Goal: Information Seeking & Learning: Learn about a topic

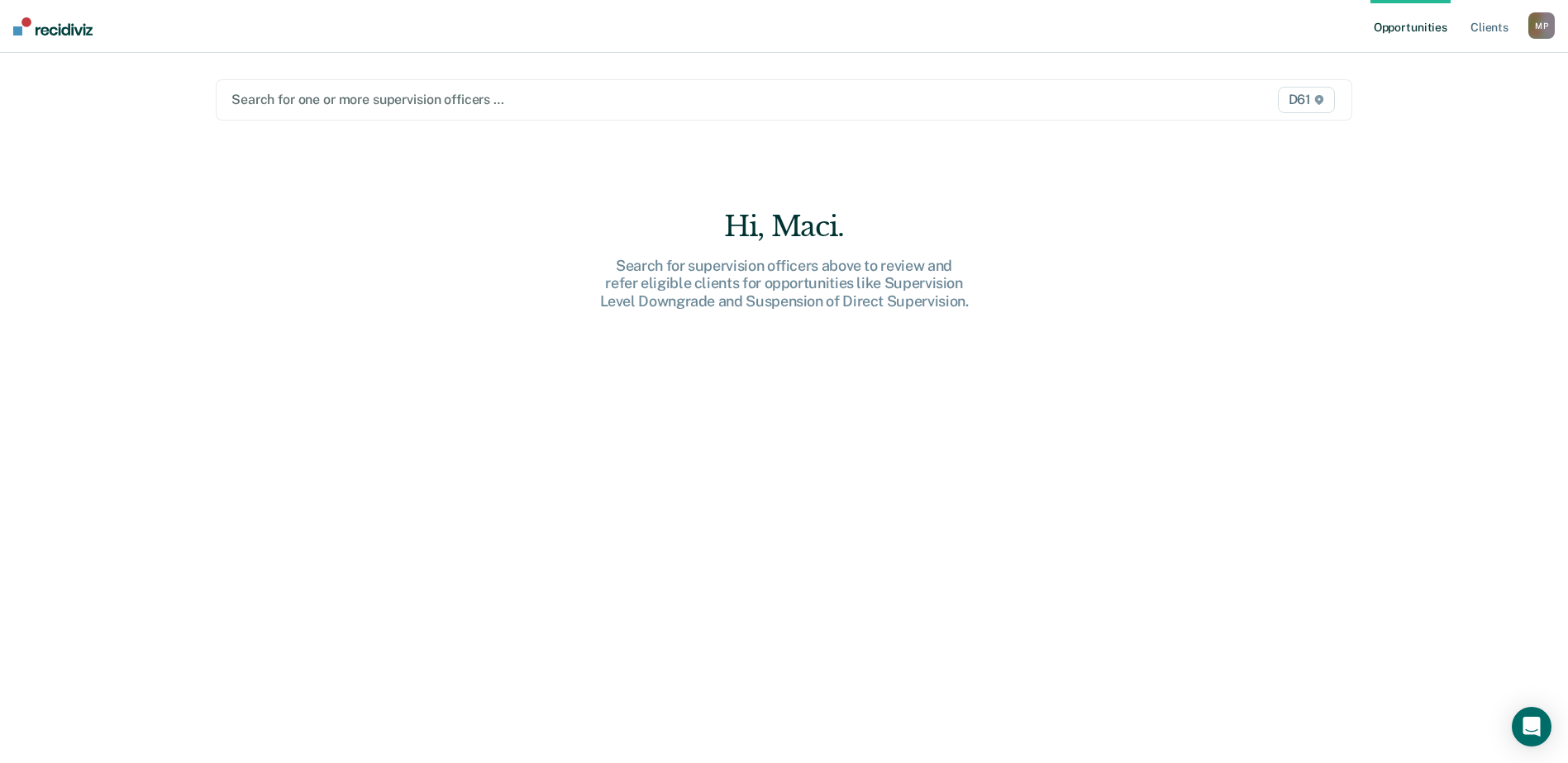
click at [458, 104] on div at bounding box center [617, 99] width 772 height 19
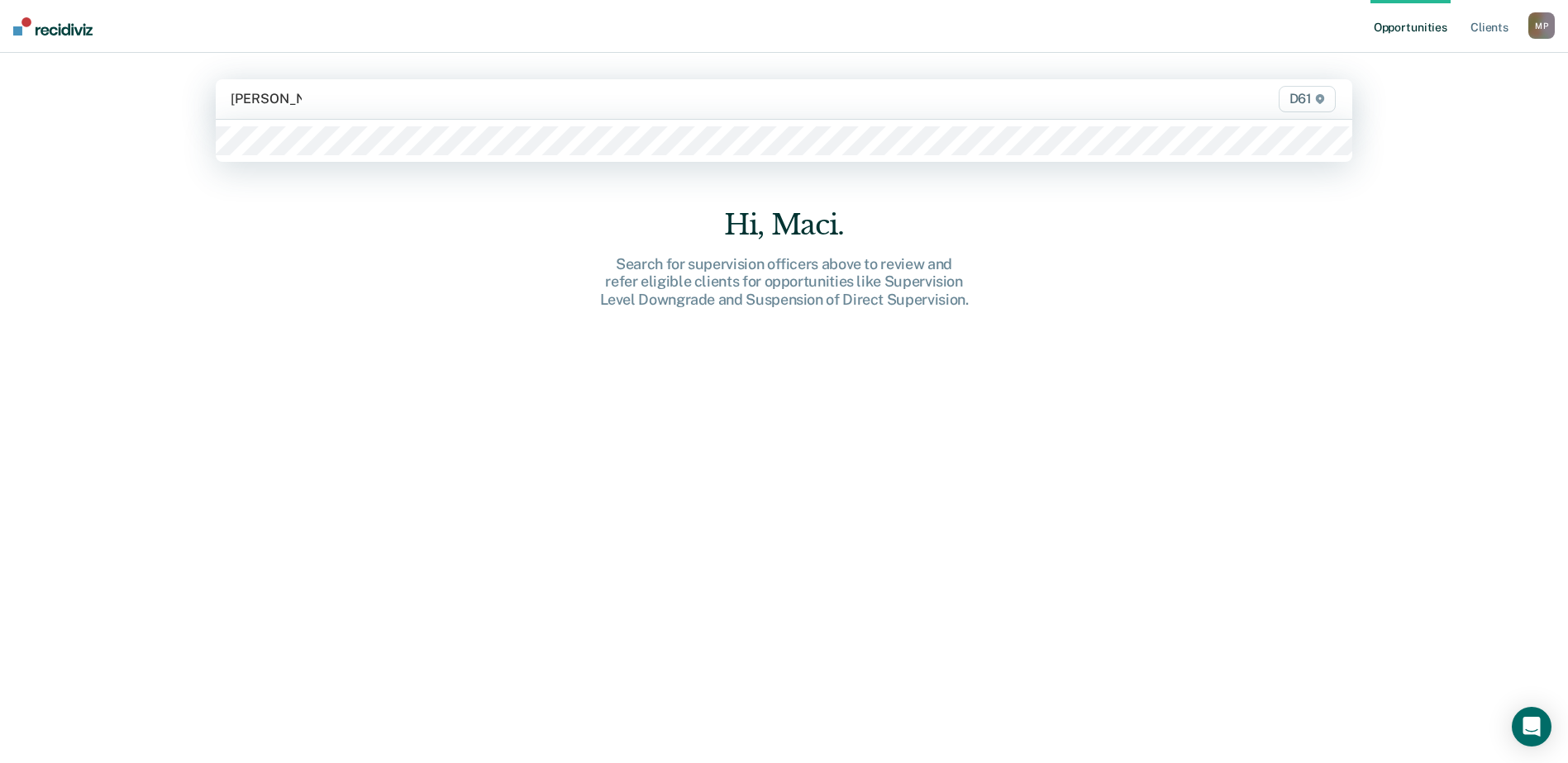
type input "[PERSON_NAME]"
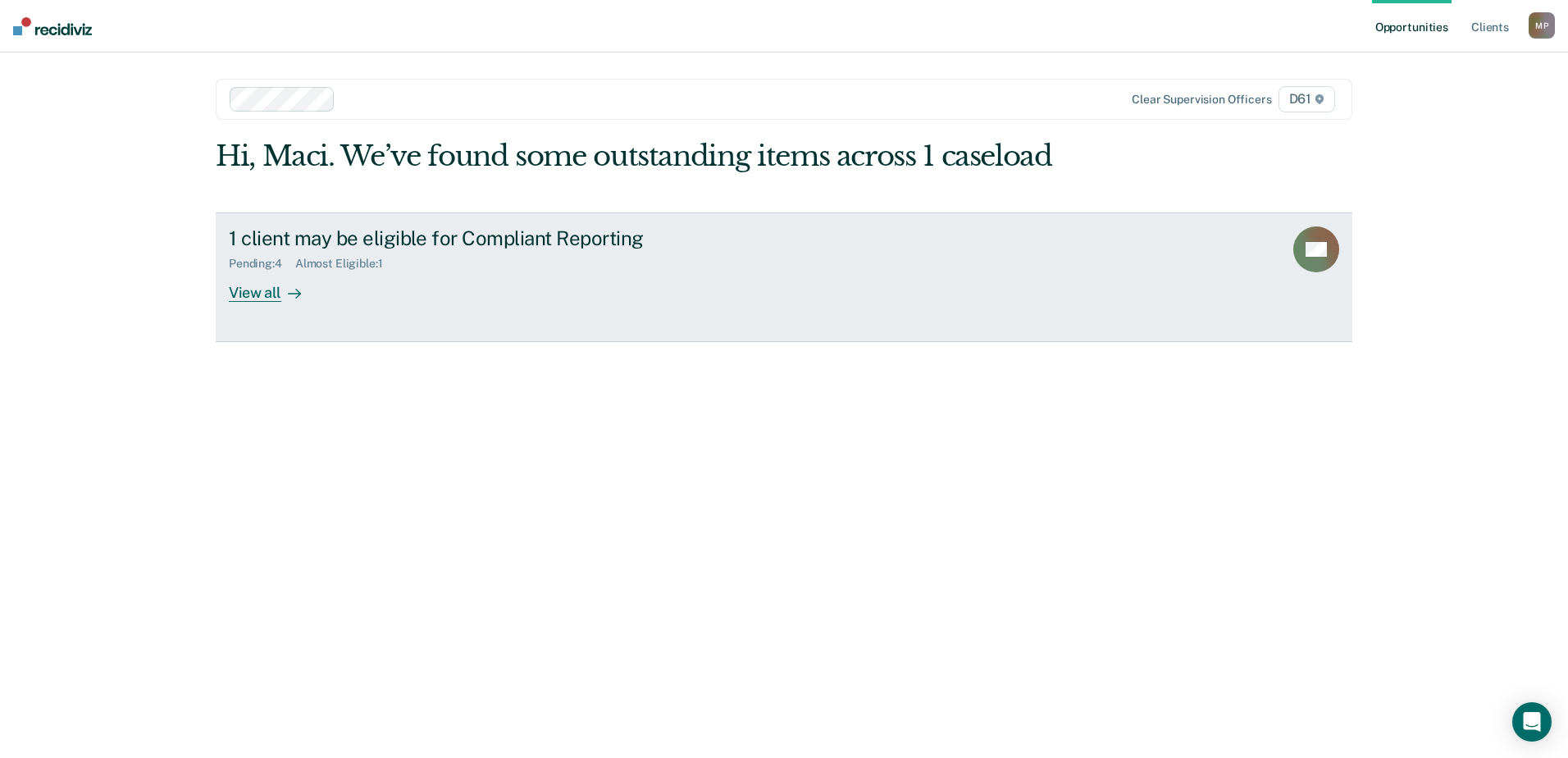
click at [275, 296] on div "View all" at bounding box center [274, 285] width 92 height 32
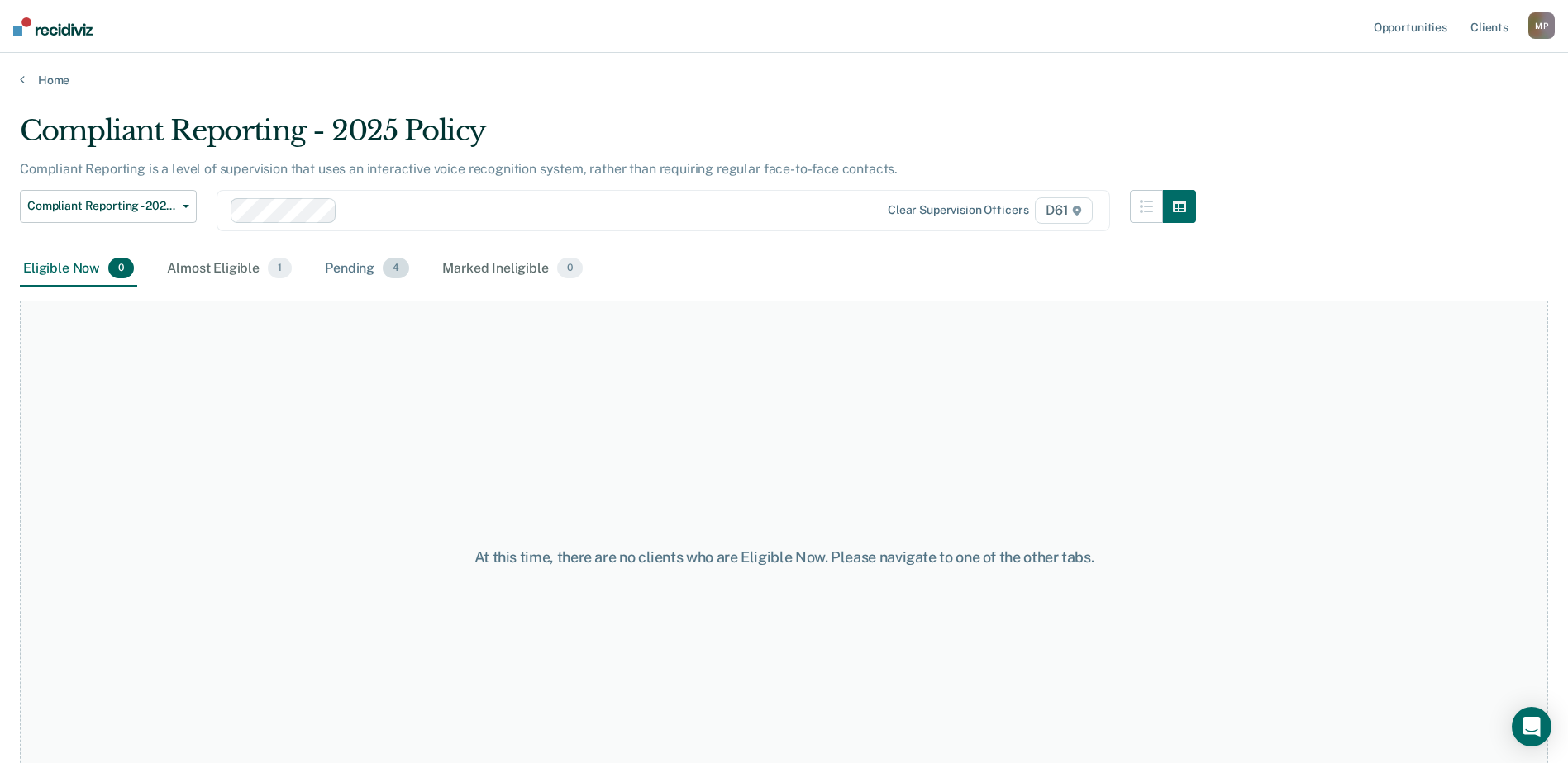
click at [349, 273] on div "Pending 4" at bounding box center [366, 268] width 91 height 36
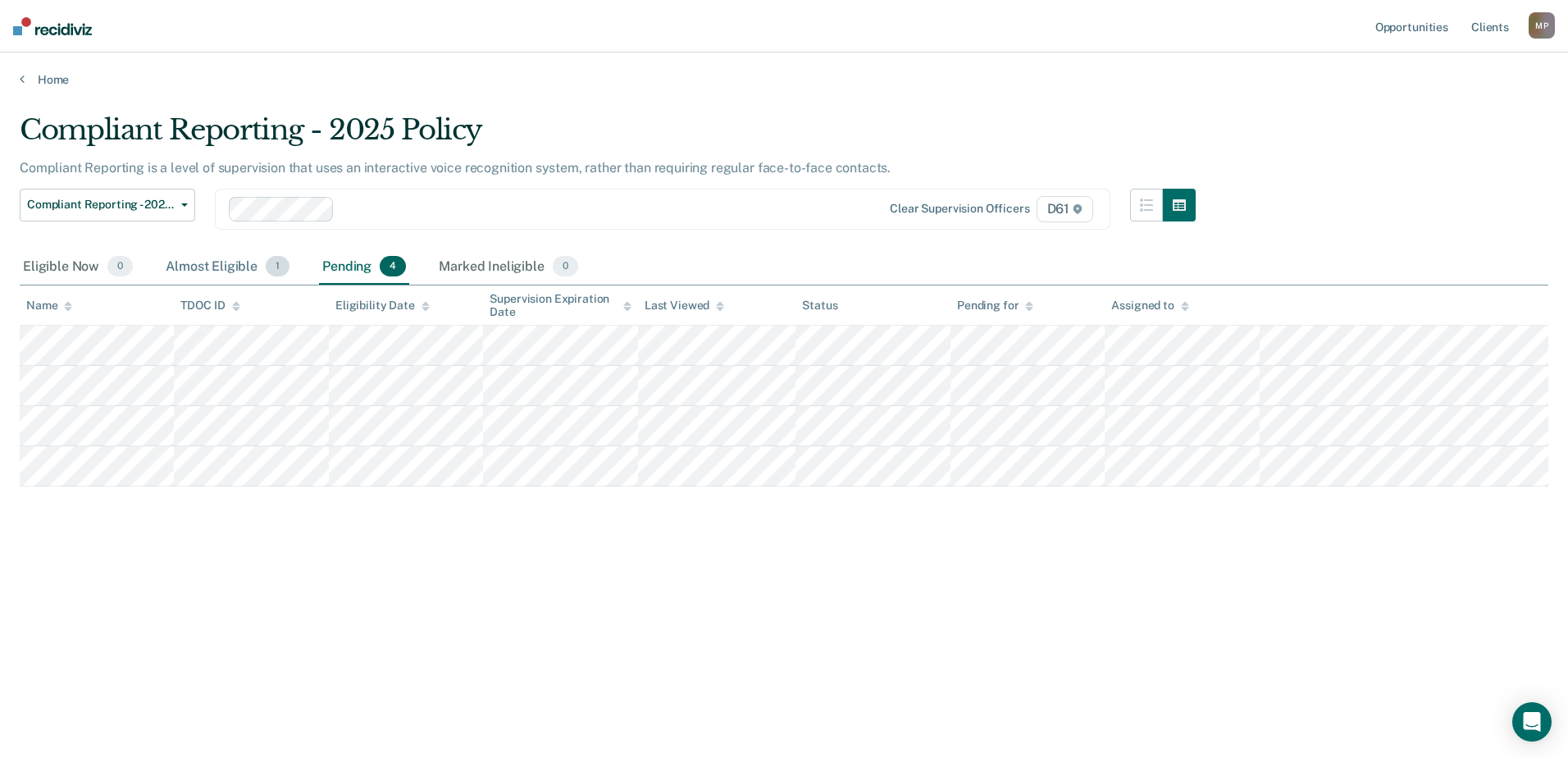
click at [199, 268] on div "Almost Eligible 1" at bounding box center [228, 267] width 131 height 36
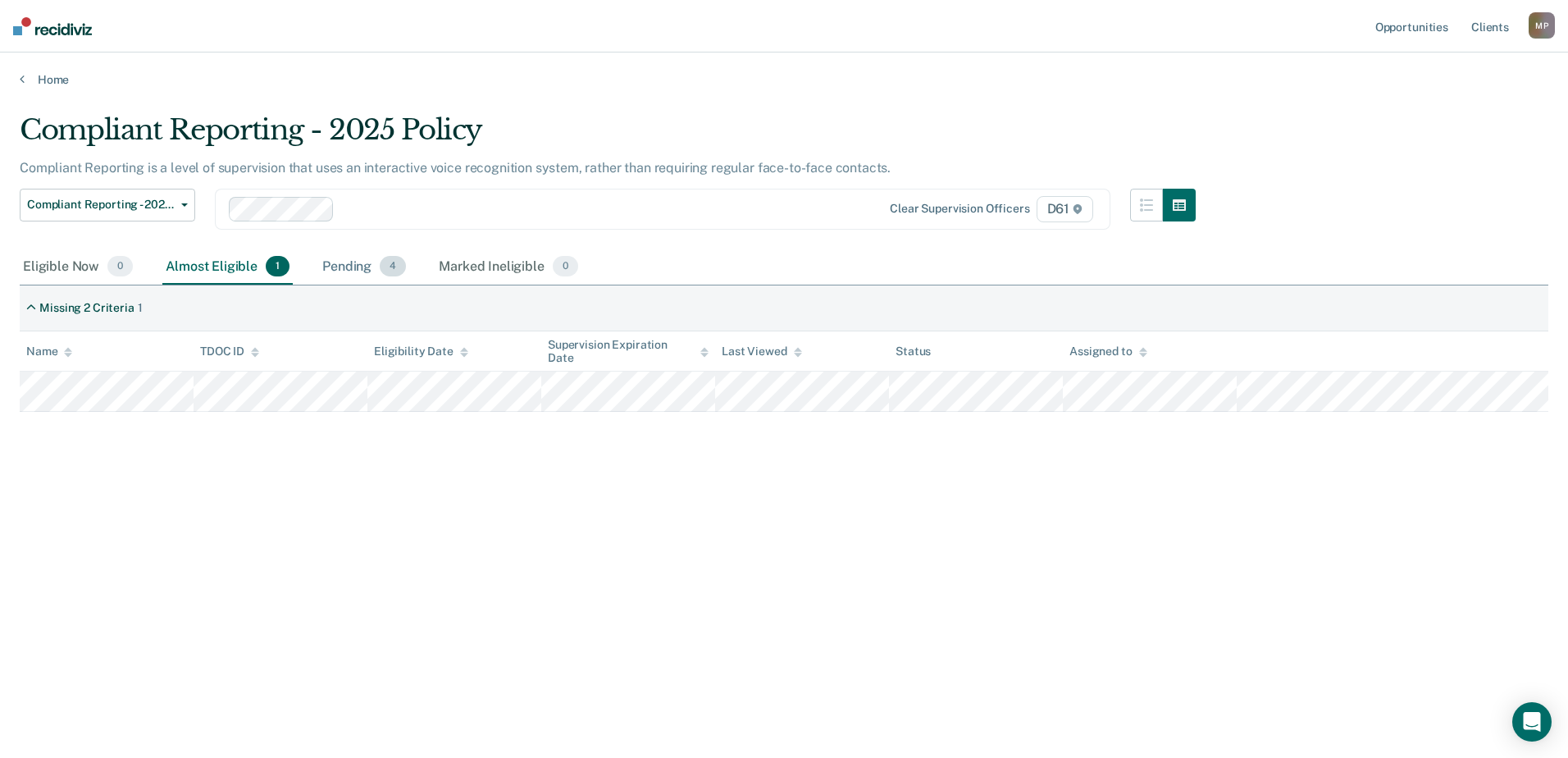
click at [344, 269] on div "Pending 4" at bounding box center [363, 267] width 90 height 36
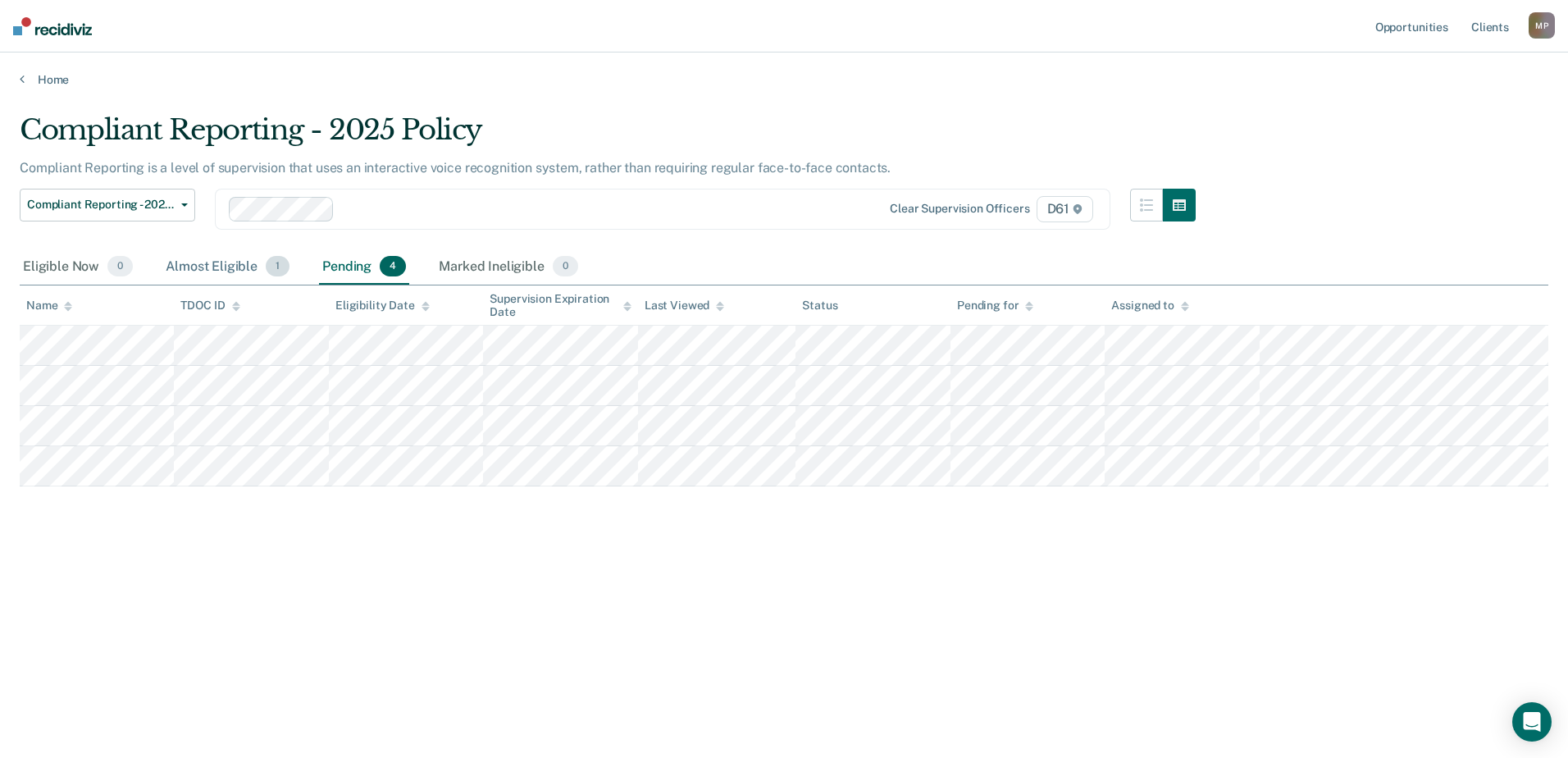
click at [203, 261] on div "Almost Eligible 1" at bounding box center [228, 267] width 131 height 36
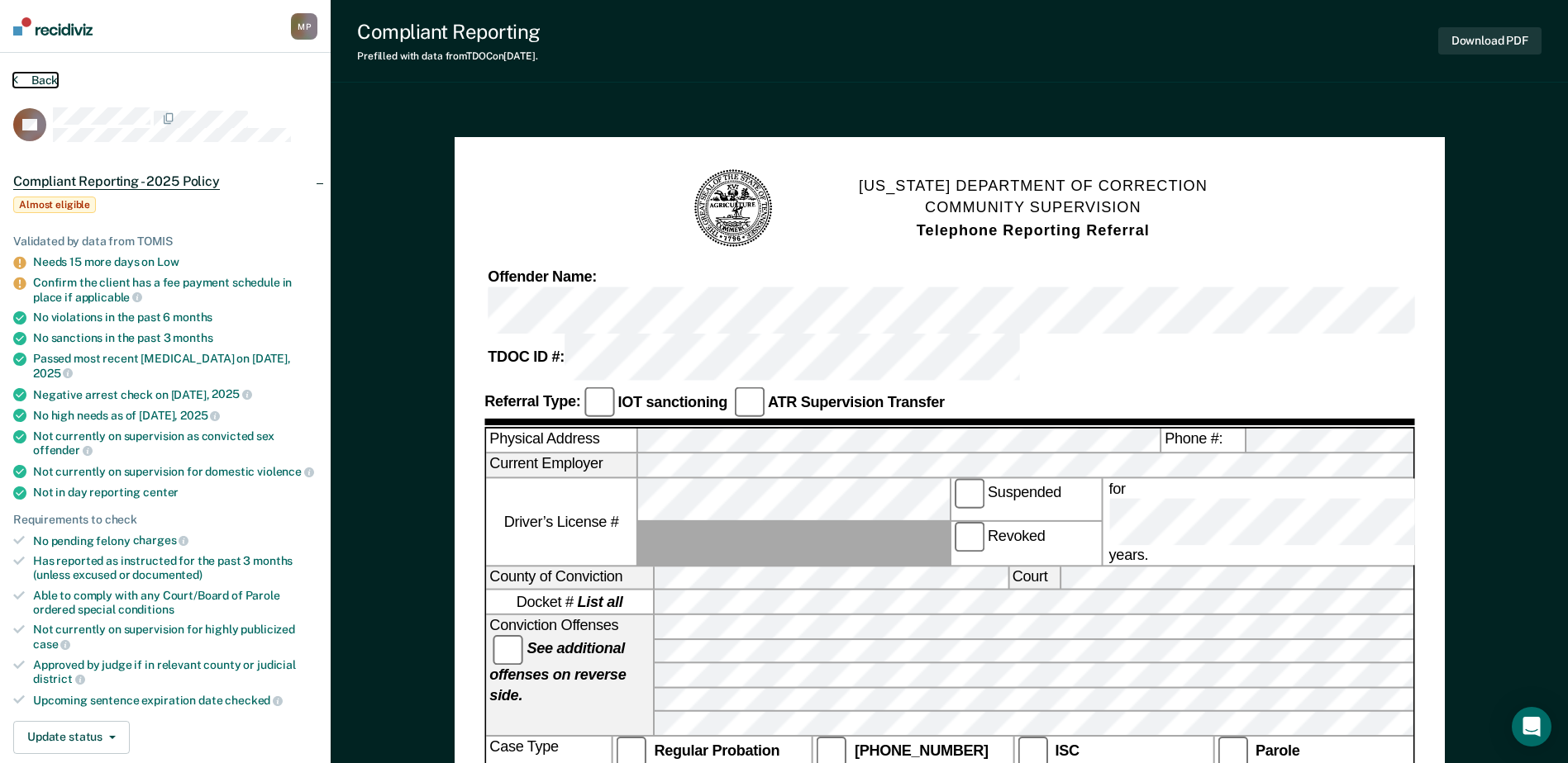
click at [18, 83] on icon at bounding box center [16, 79] width 5 height 14
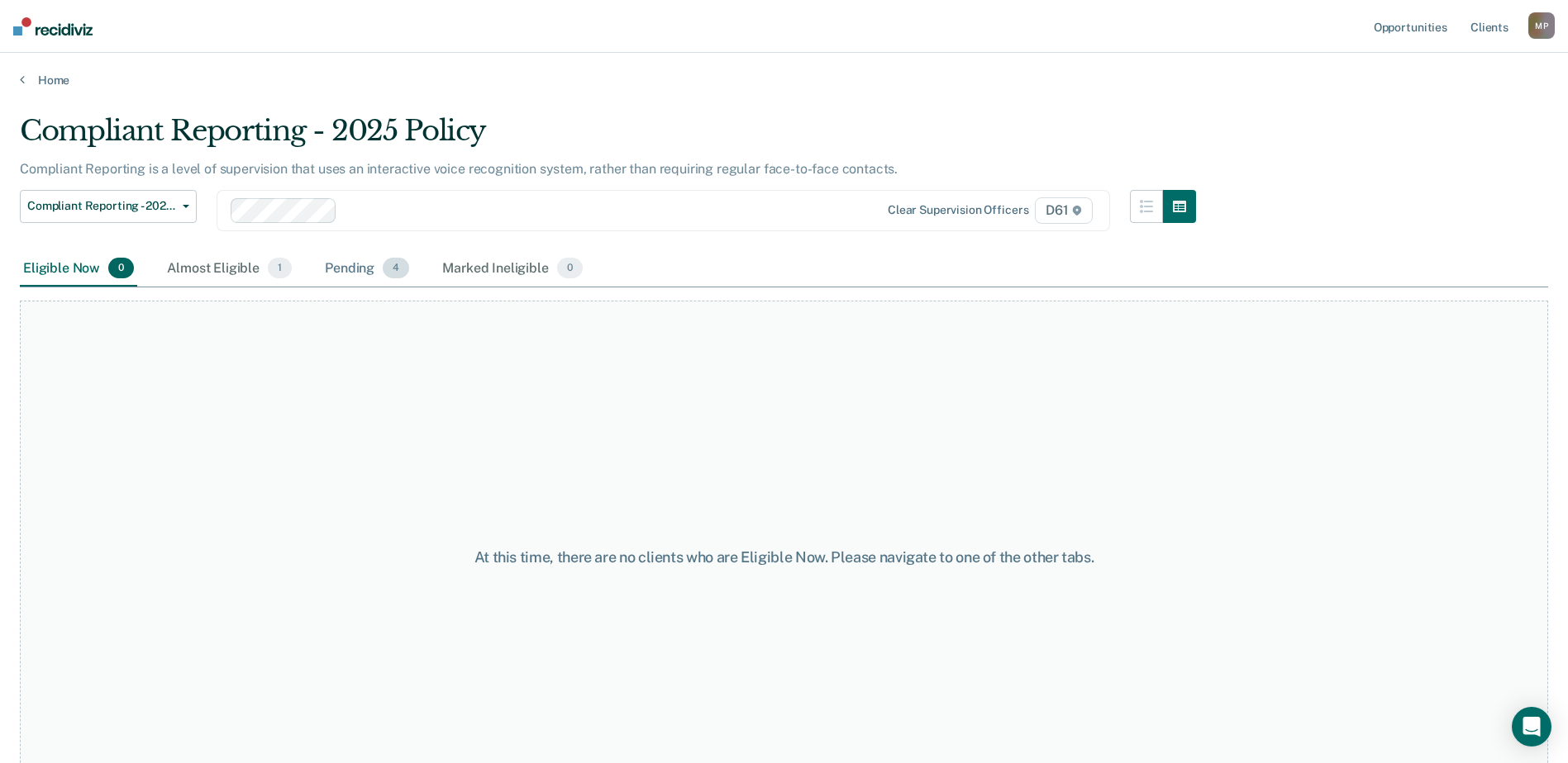
drag, startPoint x: 400, startPoint y: 261, endPoint x: 390, endPoint y: 266, distance: 11.2
click at [399, 263] on span "4" at bounding box center [395, 268] width 26 height 21
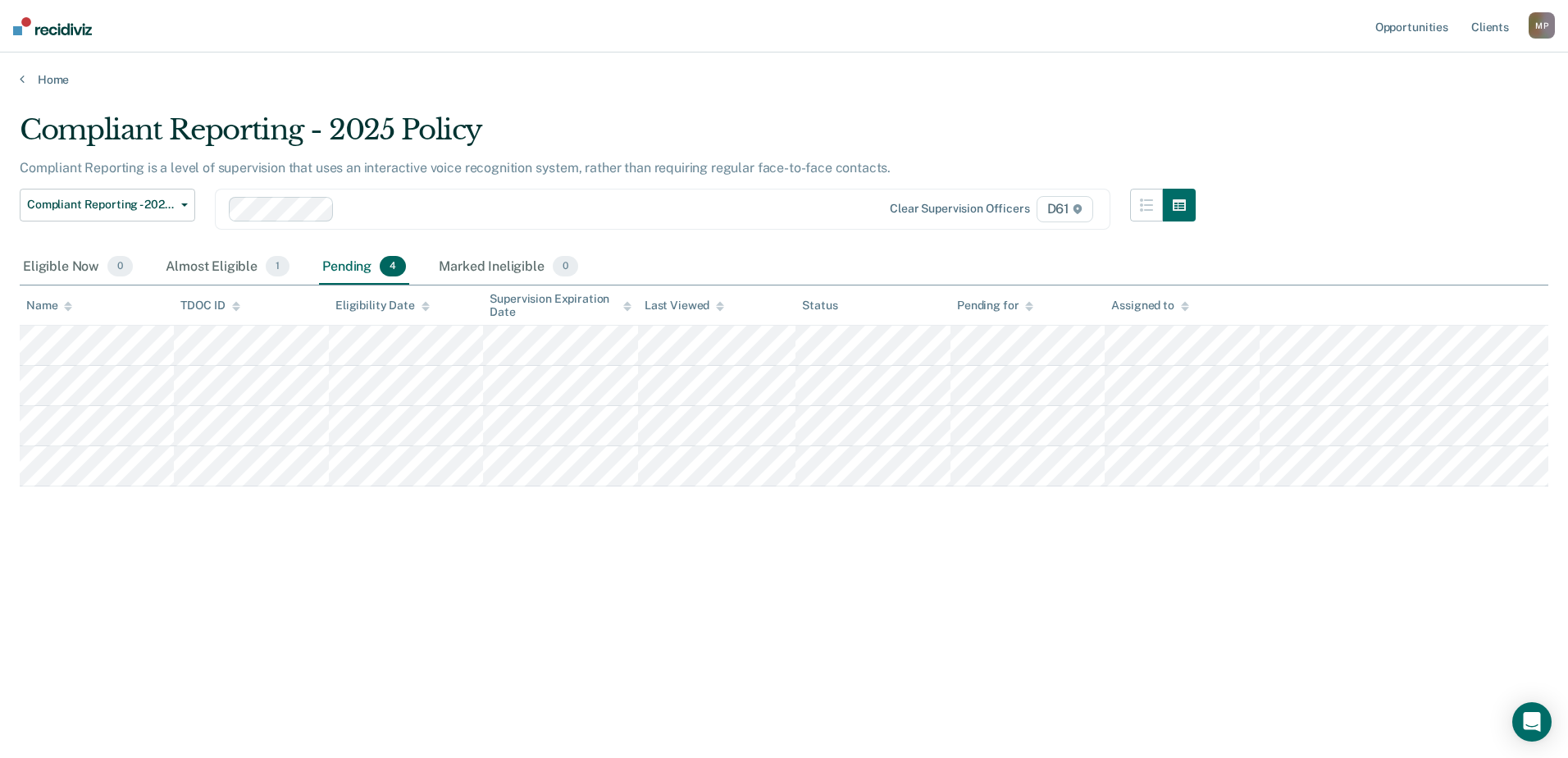
click at [273, 516] on div "Compliant Reporting - 2025 Policy Compliant Reporting is a level of supervision…" at bounding box center [784, 374] width 1529 height 521
click at [1241, 114] on div "Compliant Reporting - 2025 Policy Compliant Reporting is a level of supervision…" at bounding box center [784, 374] width 1529 height 521
